Goal: Information Seeking & Learning: Understand process/instructions

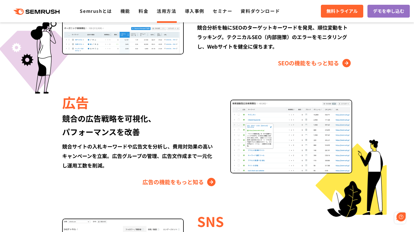
click at [167, 12] on link "活用方法" at bounding box center [167, 11] width 20 height 7
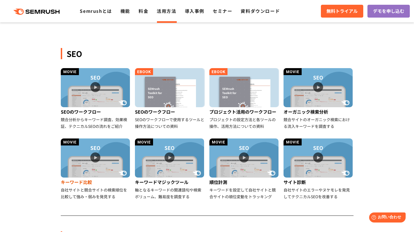
click at [95, 192] on div "自社サイトと競合サイトの検索順位を比較して強み・弱みを発見する" at bounding box center [96, 192] width 70 height 13
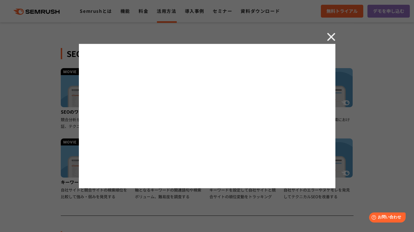
click at [330, 38] on img at bounding box center [331, 37] width 8 height 8
